Goal: Task Accomplishment & Management: Use online tool/utility

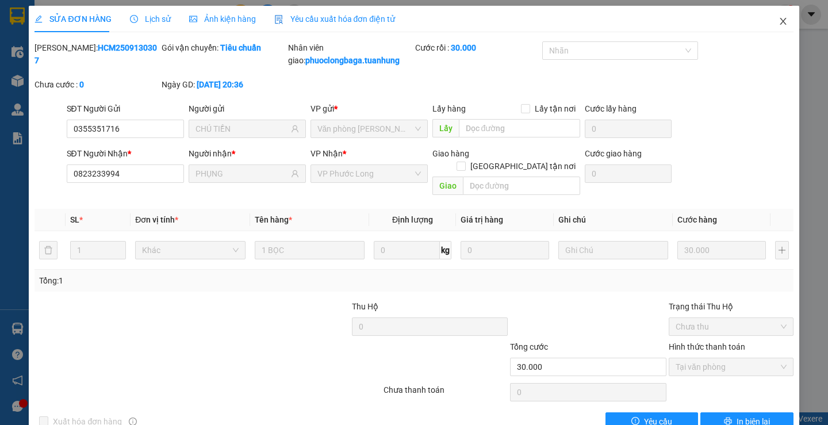
click at [779, 19] on icon "close" at bounding box center [783, 21] width 9 height 9
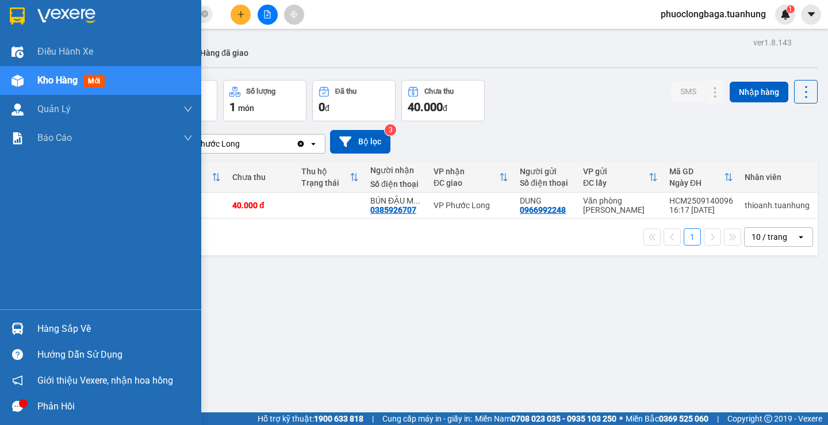
click at [67, 76] on span "Kho hàng" at bounding box center [57, 80] width 40 height 11
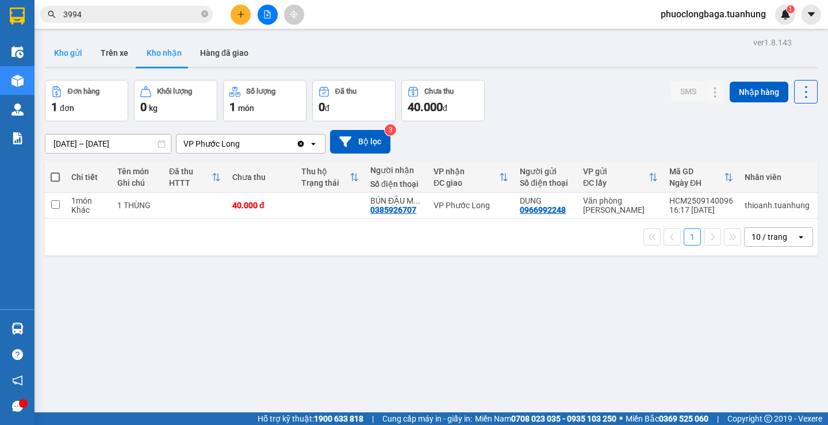
click at [67, 52] on button "Kho gửi" at bounding box center [68, 53] width 47 height 28
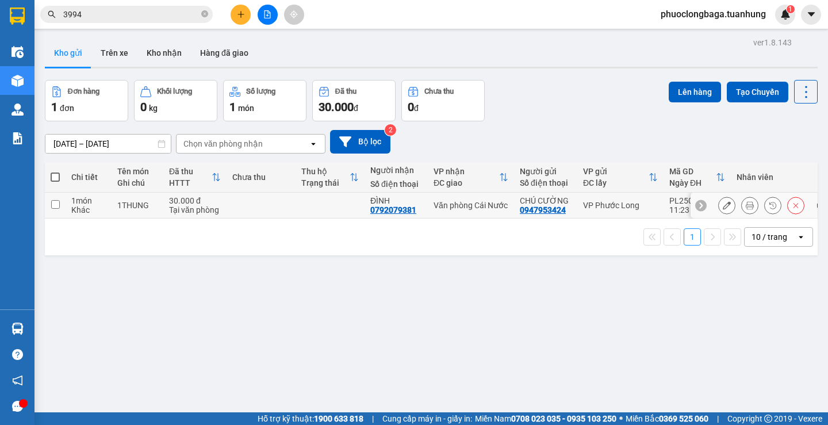
click at [52, 206] on input "checkbox" at bounding box center [55, 204] width 9 height 9
checkbox input "true"
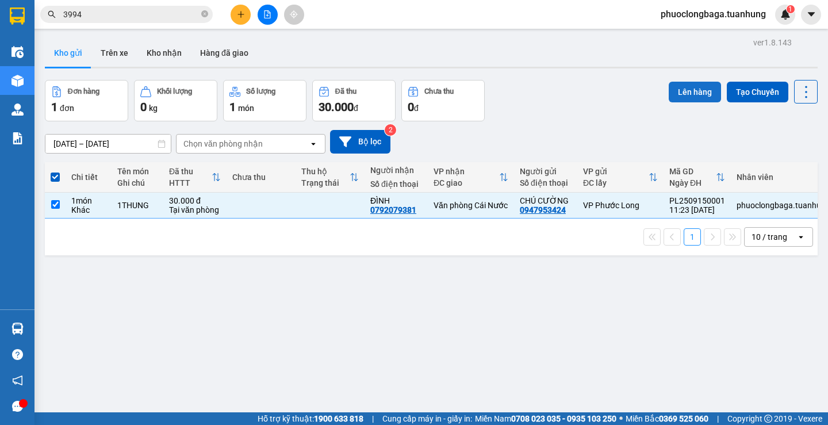
click at [681, 86] on button "Lên hàng" at bounding box center [695, 92] width 52 height 21
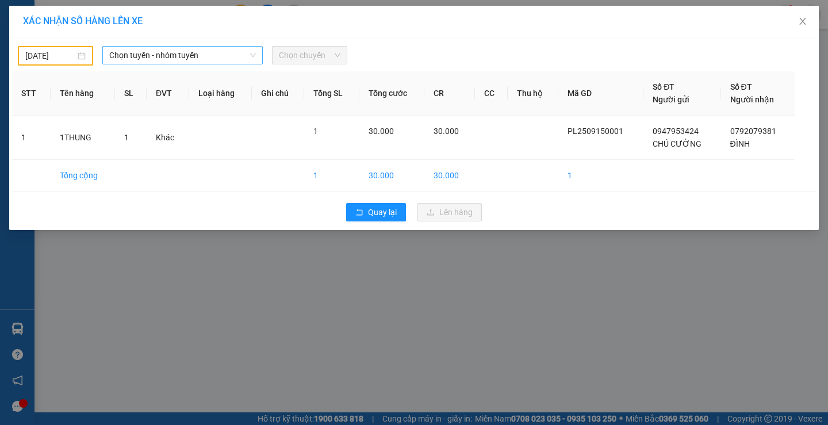
click at [221, 54] on span "Chọn tuyến - nhóm tuyến" at bounding box center [182, 55] width 147 height 17
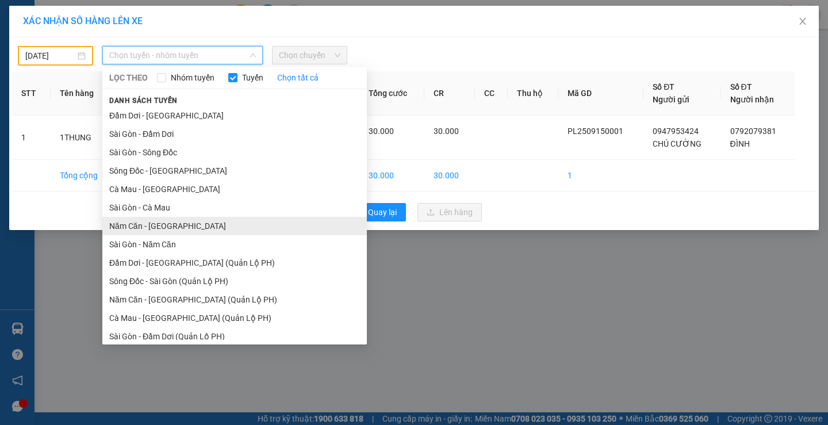
click at [175, 229] on li "Năm Căn - [GEOGRAPHIC_DATA]" at bounding box center [234, 226] width 265 height 18
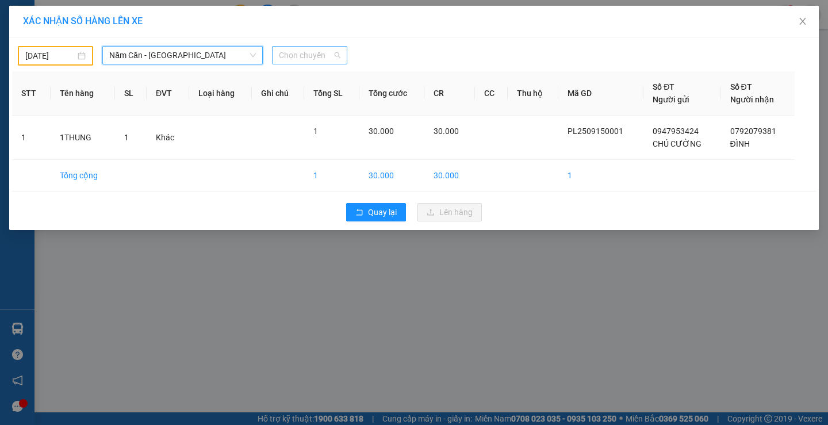
click at [338, 58] on span "Chọn chuyến" at bounding box center [310, 55] width 62 height 17
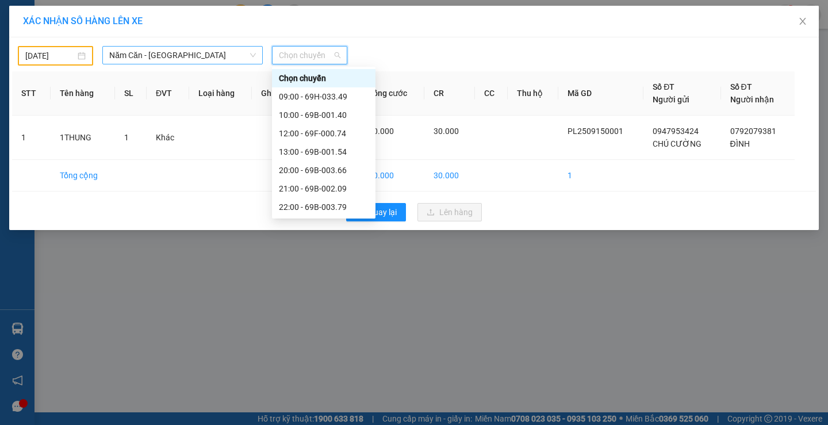
click at [204, 57] on span "Năm Căn - [GEOGRAPHIC_DATA]" at bounding box center [182, 55] width 147 height 17
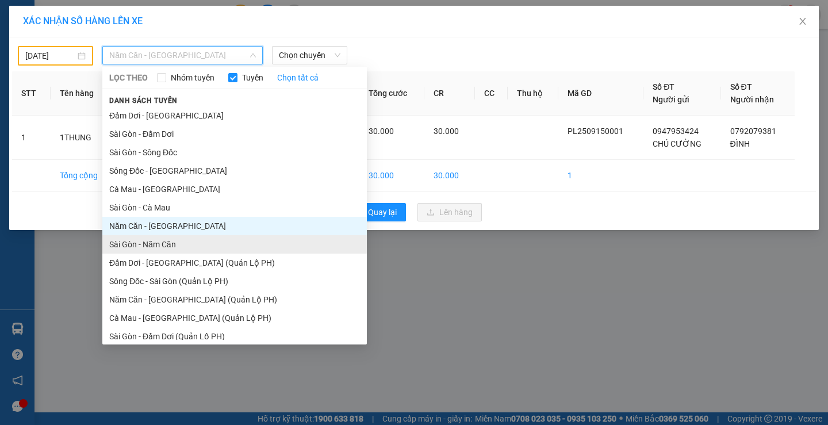
click at [189, 245] on li "Sài Gòn - Năm Căn" at bounding box center [234, 244] width 265 height 18
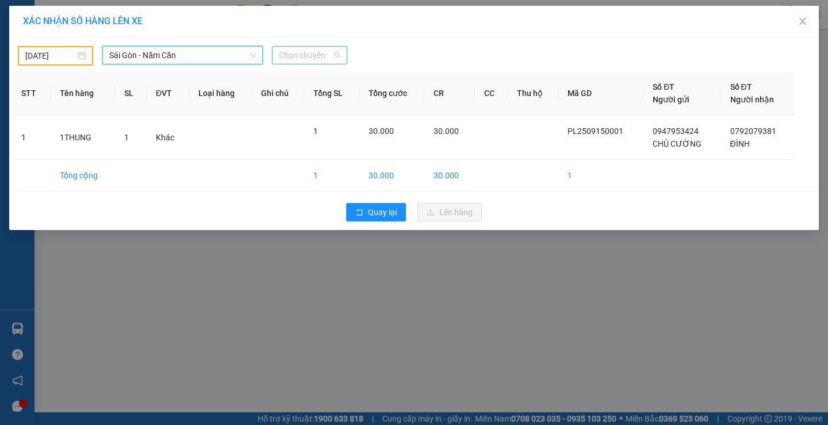
click at [327, 59] on span "Chọn chuyến" at bounding box center [310, 55] width 62 height 17
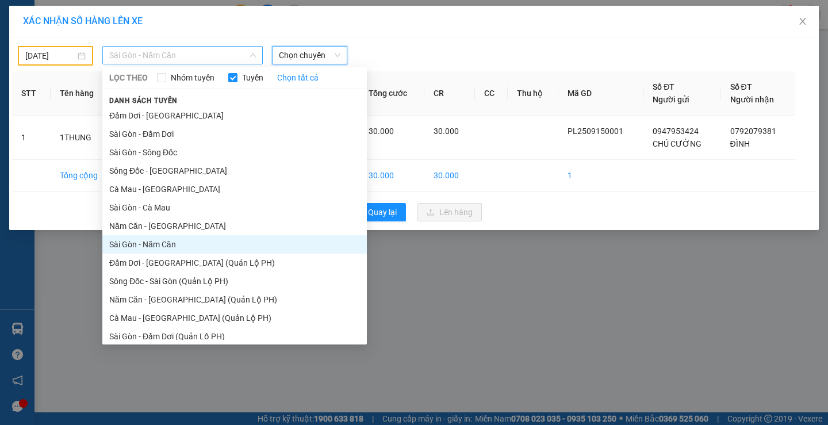
click at [248, 52] on span "Sài Gòn - Năm Căn" at bounding box center [182, 55] width 147 height 17
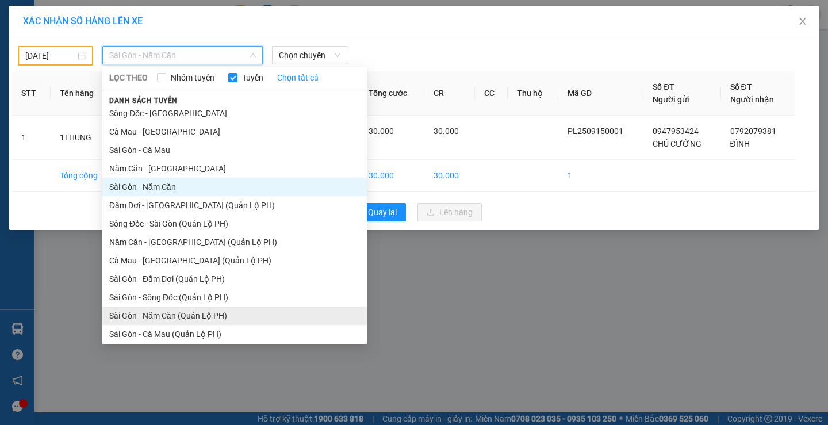
scroll to position [61, 0]
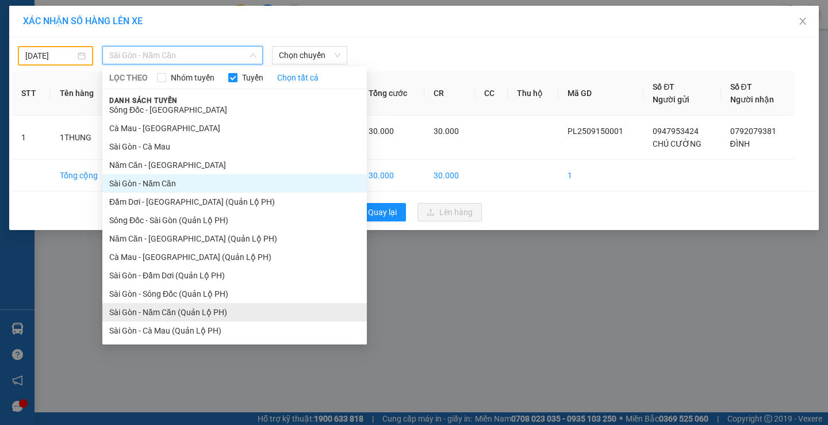
click at [224, 312] on li "Sài Gòn - Năm Căn (Quản Lộ PH)" at bounding box center [234, 312] width 265 height 18
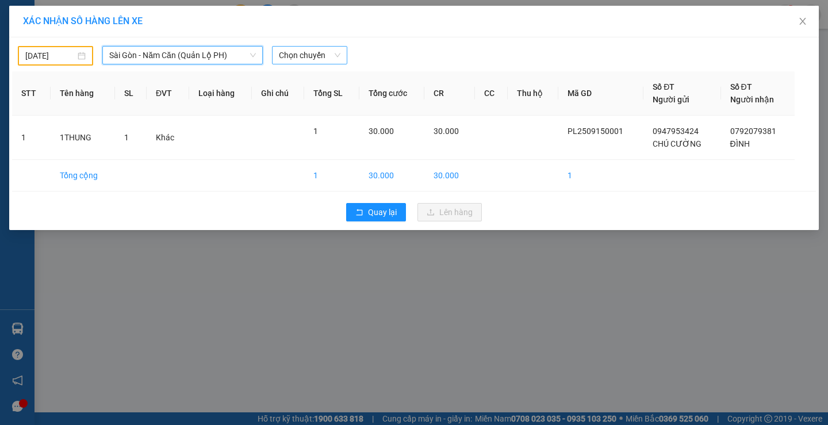
click at [335, 53] on span "Chọn chuyến" at bounding box center [310, 55] width 62 height 17
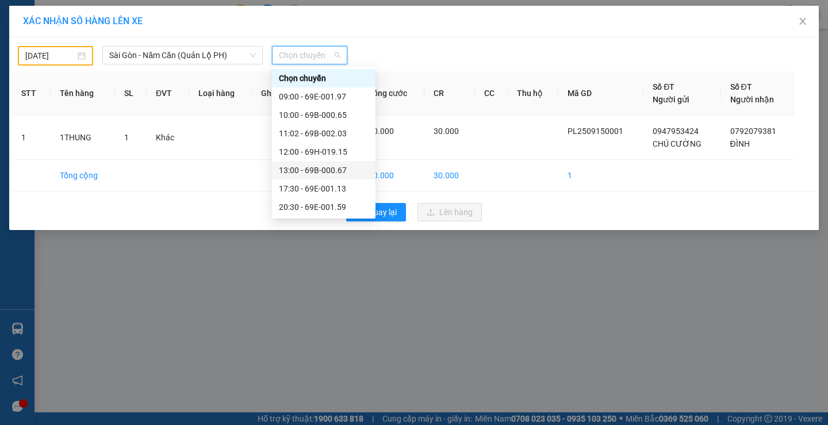
scroll to position [37, 0]
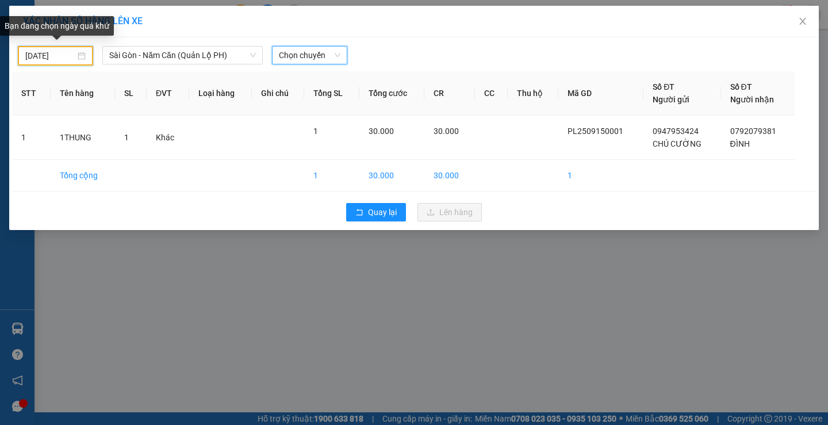
click at [32, 56] on input "[DATE]" at bounding box center [50, 55] width 50 height 13
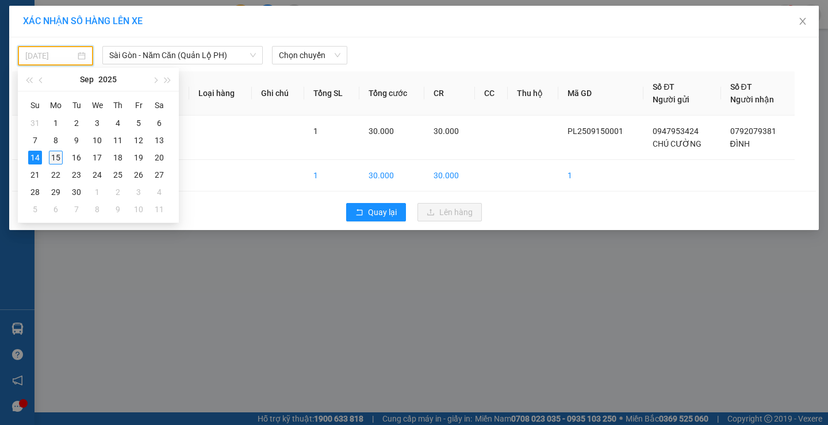
click at [55, 156] on div "15" at bounding box center [56, 158] width 14 height 14
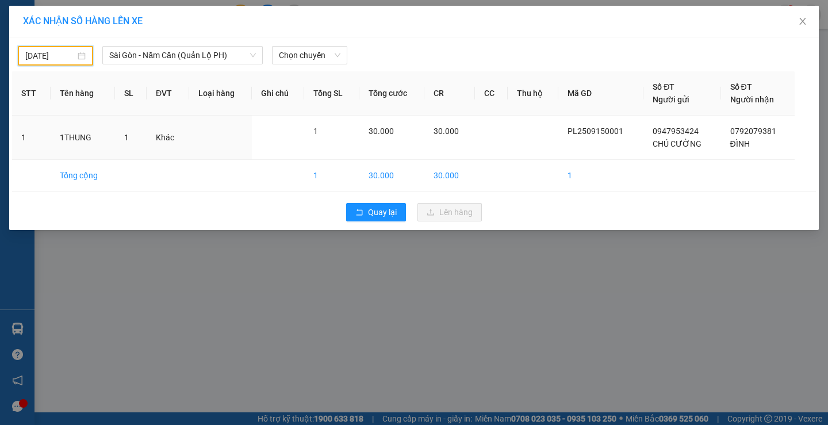
type input "[DATE]"
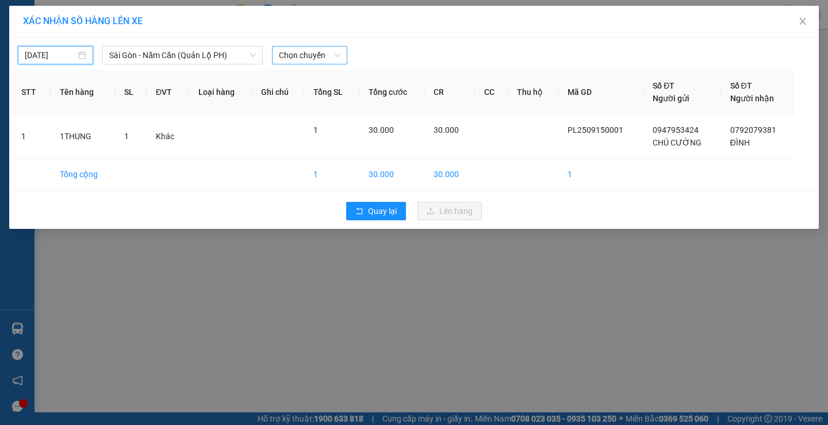
scroll to position [0, 0]
click at [328, 56] on span "Chọn chuyến" at bounding box center [310, 55] width 62 height 17
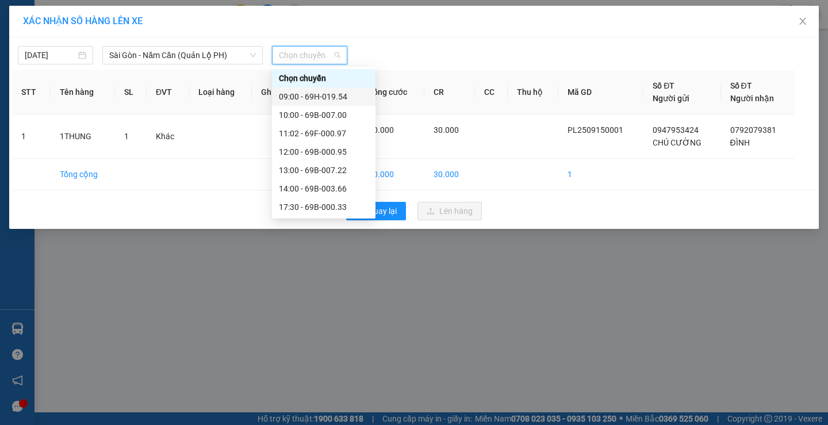
click at [332, 96] on div "09:00 - 69H-019.54" at bounding box center [324, 96] width 90 height 13
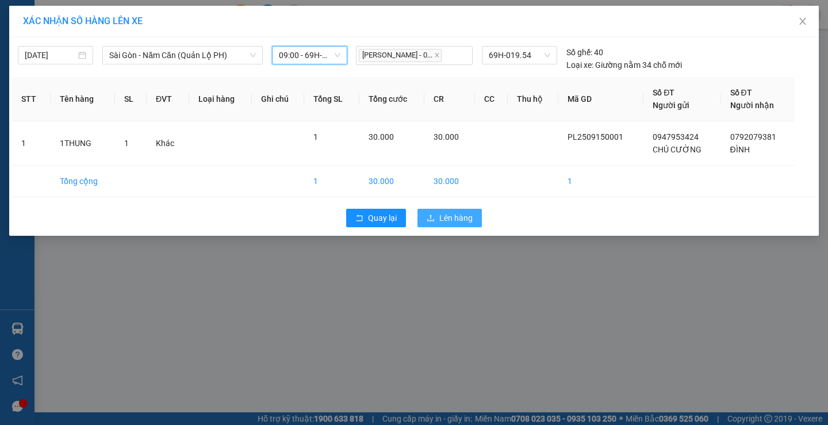
click at [461, 216] on span "Lên hàng" at bounding box center [455, 218] width 33 height 13
